Goal: Transaction & Acquisition: Purchase product/service

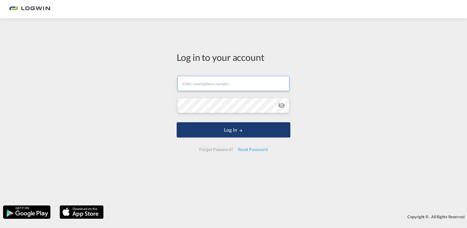
type input "[PERSON_NAME][EMAIL_ADDRESS][DOMAIN_NAME]"
click at [227, 130] on button "Log In" at bounding box center [234, 129] width 114 height 15
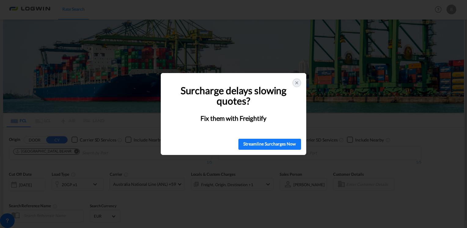
click at [263, 64] on div "🚨 Struggling with Surcharges? You're Not Alone! Surcharge delays slowing quotes…" at bounding box center [233, 114] width 467 height 228
click at [295, 84] on icon at bounding box center [296, 83] width 2 height 2
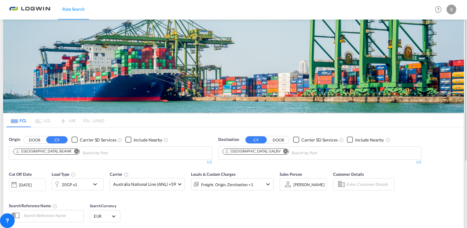
click at [283, 150] on md-icon "Remove" at bounding box center [285, 151] width 5 height 5
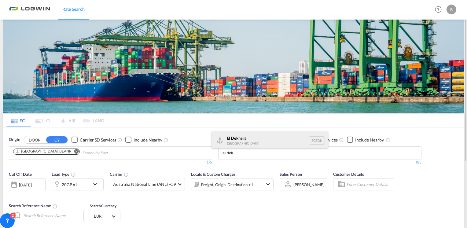
type input "el dek"
click at [232, 139] on div "El Dek heila [GEOGRAPHIC_DATA] [GEOGRAPHIC_DATA]" at bounding box center [270, 140] width 116 height 18
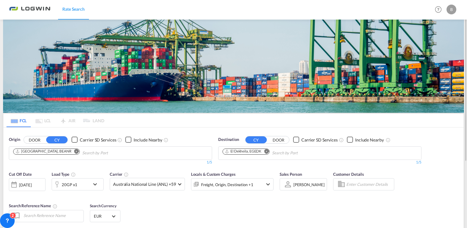
click at [95, 184] on md-icon "icon-chevron-down" at bounding box center [96, 184] width 10 height 7
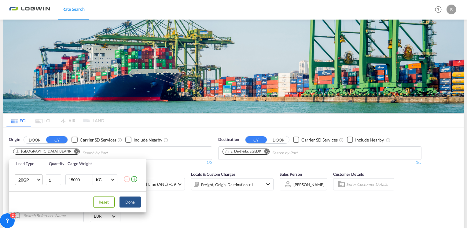
click at [40, 179] on span "Choose: \a20GP" at bounding box center [38, 178] width 3 height 3
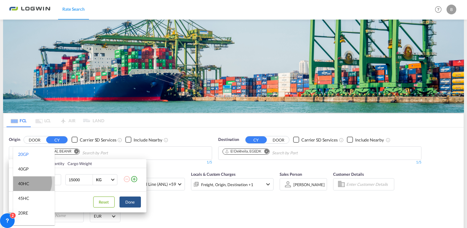
click at [27, 182] on div "40HC" at bounding box center [23, 184] width 11 height 6
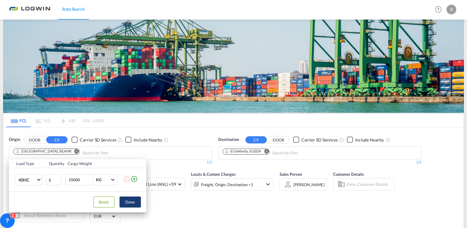
click at [132, 202] on button "Done" at bounding box center [129, 201] width 21 height 11
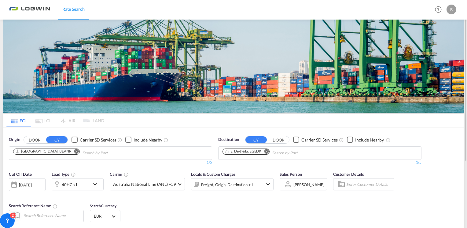
scroll to position [31, 0]
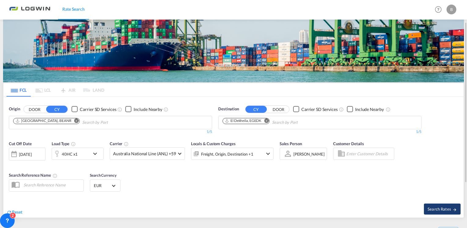
click at [442, 207] on span "Search Rates" at bounding box center [441, 208] width 29 height 5
type input "BEANR to EGEDK / [DATE]"
